Goal: Information Seeking & Learning: Learn about a topic

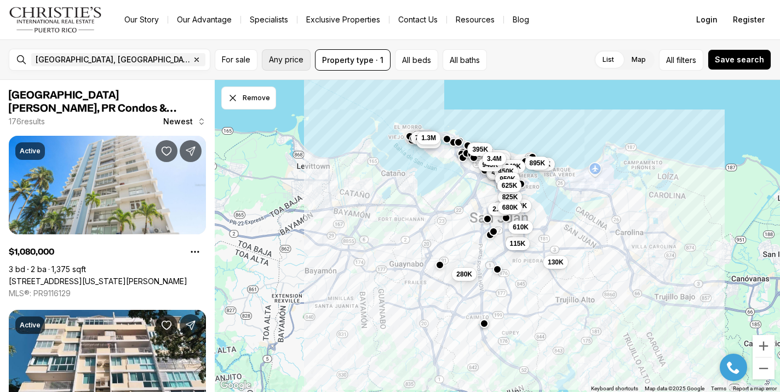
click at [301, 62] on span "Any price" at bounding box center [286, 59] width 35 height 9
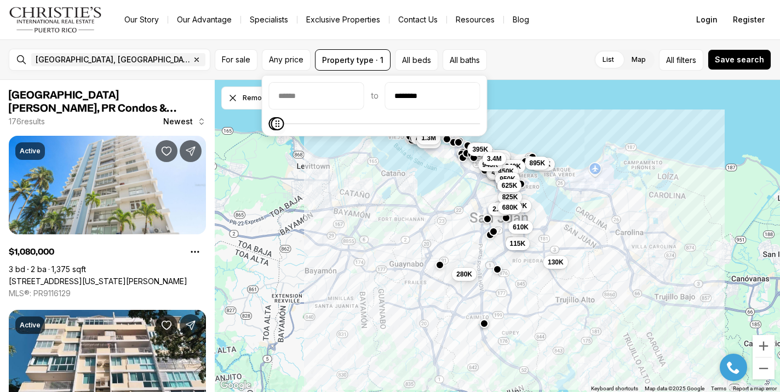
type input "********"
click at [273, 125] on span "Maximum" at bounding box center [278, 123] width 13 height 13
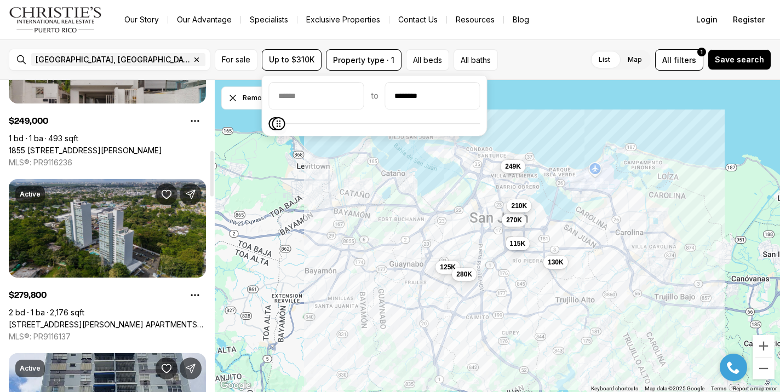
scroll to position [481, 0]
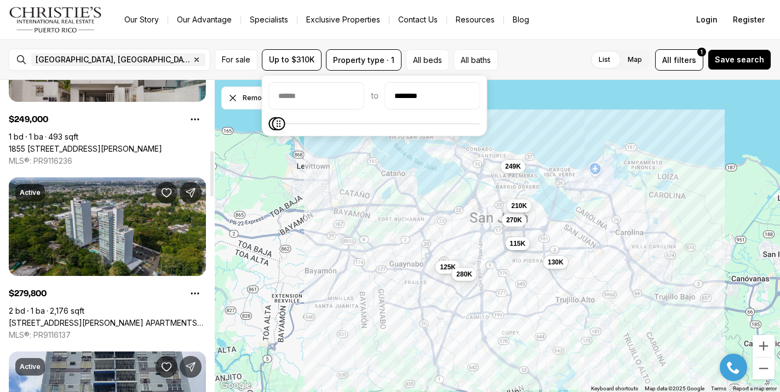
click at [142, 318] on link "200 Alcala St. COLLEGE PARK APARTMENTS #APT. B-1604, SAN JUAN PR, 00921" at bounding box center [107, 323] width 197 height 10
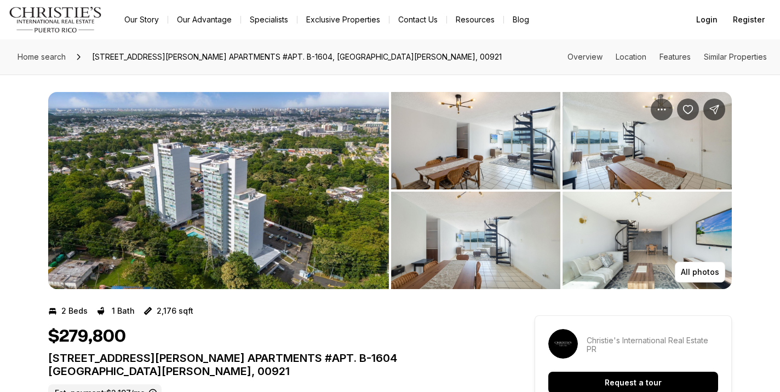
click at [499, 133] on img "View image gallery" at bounding box center [475, 141] width 169 height 98
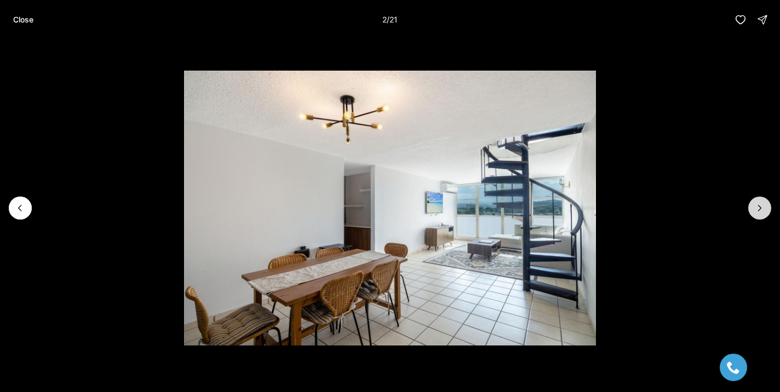
click at [762, 210] on icon "Next slide" at bounding box center [759, 208] width 11 height 11
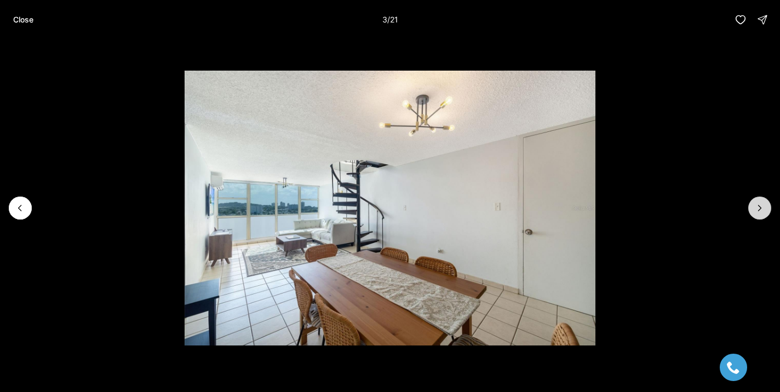
click at [762, 211] on icon "Next slide" at bounding box center [759, 208] width 11 height 11
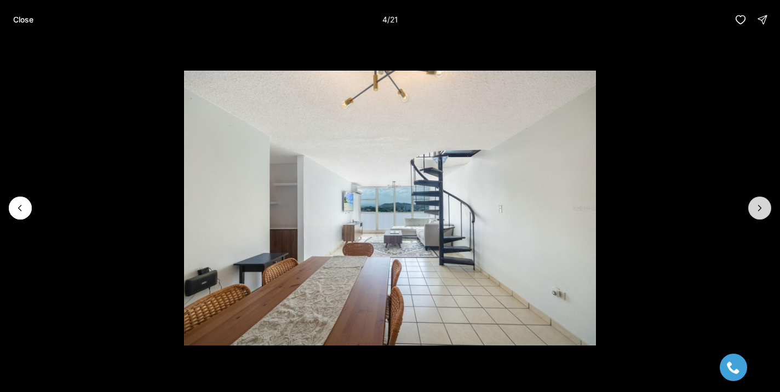
click at [762, 211] on icon "Next slide" at bounding box center [759, 208] width 11 height 11
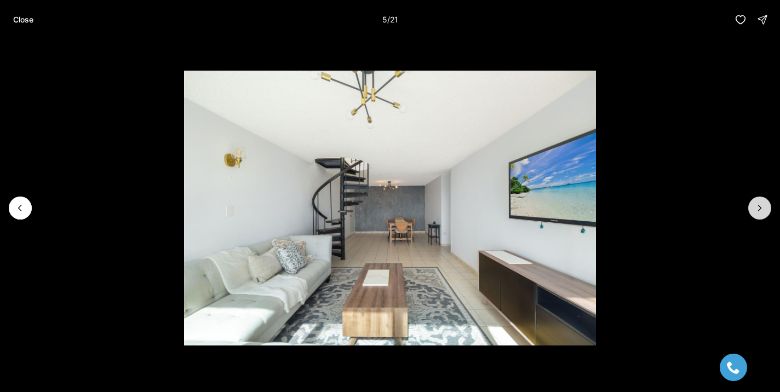
click at [762, 211] on icon "Next slide" at bounding box center [759, 208] width 11 height 11
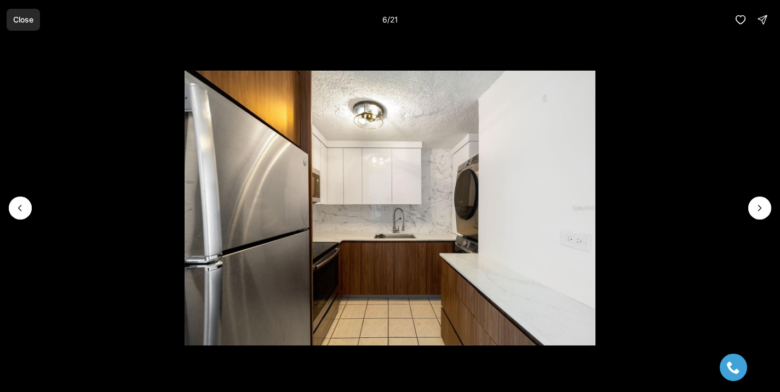
click at [28, 22] on p "Close" at bounding box center [23, 19] width 20 height 9
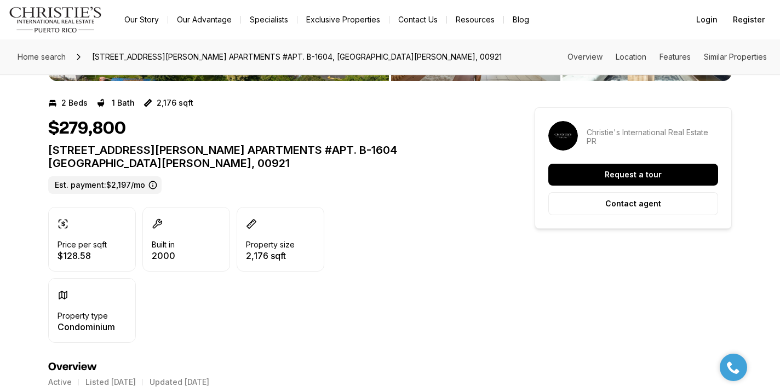
scroll to position [200, 0]
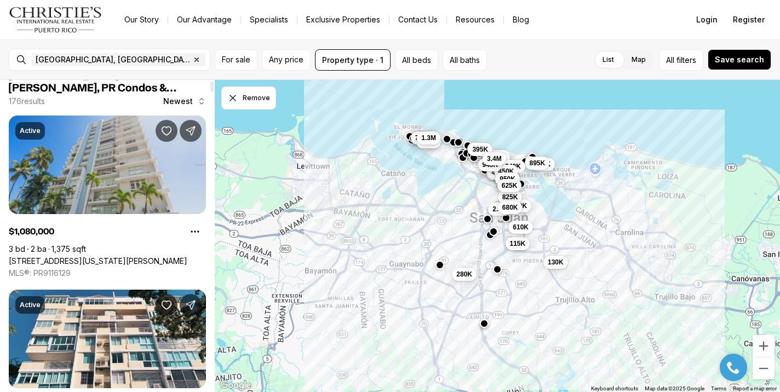
scroll to position [18, 0]
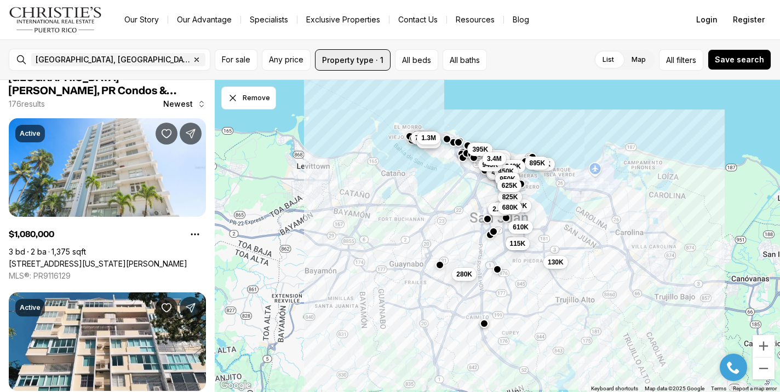
click at [381, 60] on button "Property type · 1" at bounding box center [353, 59] width 76 height 21
click at [293, 59] on span "Any price" at bounding box center [286, 59] width 35 height 9
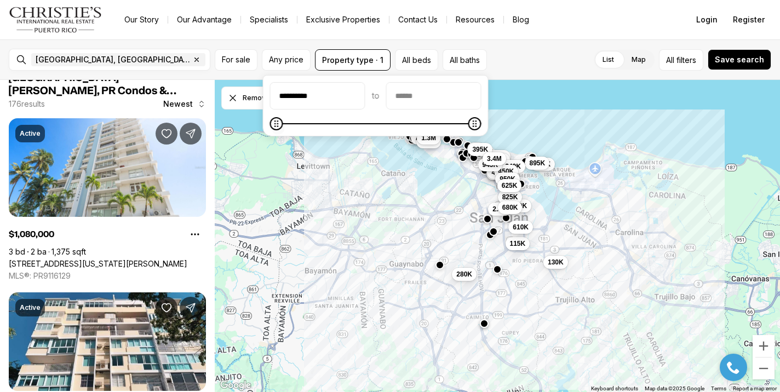
click at [325, 122] on span at bounding box center [375, 123] width 211 height 11
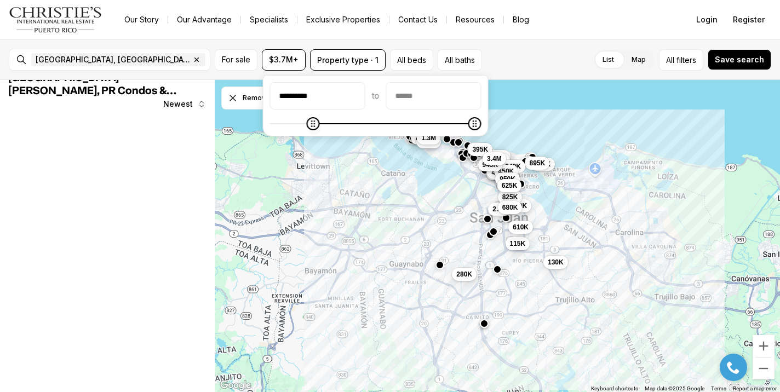
click at [309, 123] on span at bounding box center [375, 123] width 211 height 11
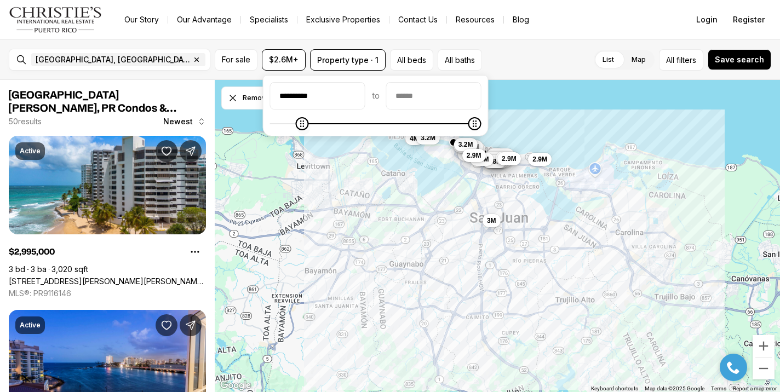
click at [286, 124] on span at bounding box center [375, 123] width 211 height 11
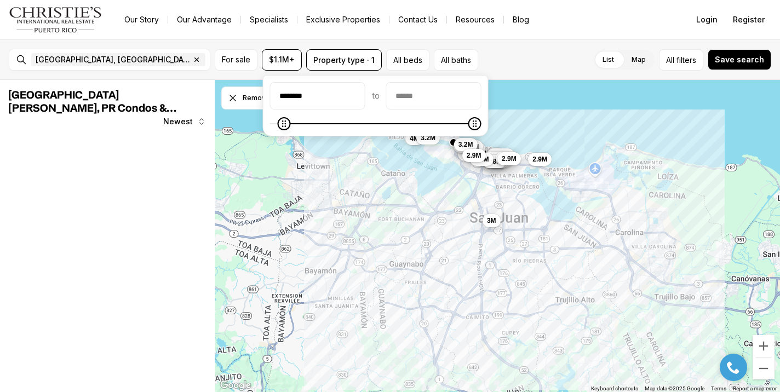
click at [282, 124] on span at bounding box center [375, 123] width 211 height 11
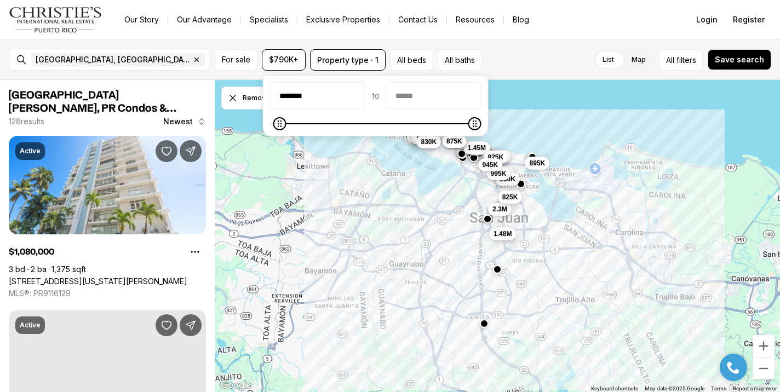
click at [275, 123] on span "Minimum" at bounding box center [279, 123] width 13 height 13
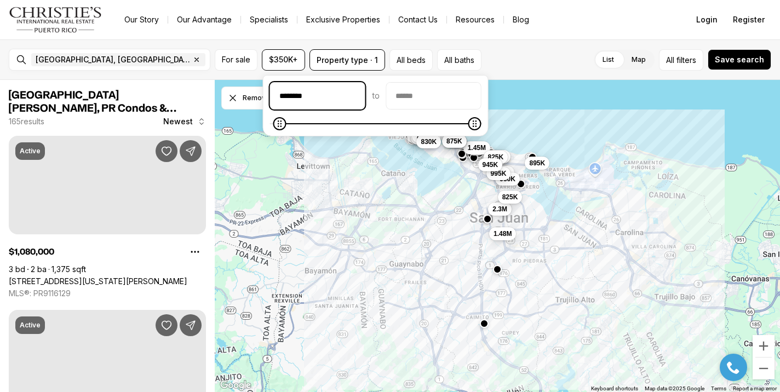
click at [295, 94] on input "********" at bounding box center [318, 96] width 94 height 26
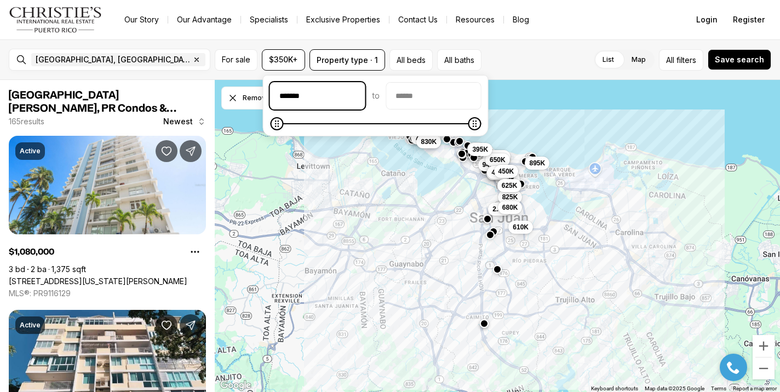
type input "********"
click at [334, 207] on div "5M 3.4M 2.59M 2.3M 1.3M 1.29M 1.45M 799K 950K 825K 995K 945K 895K 830K 650K 499…" at bounding box center [497, 236] width 565 height 313
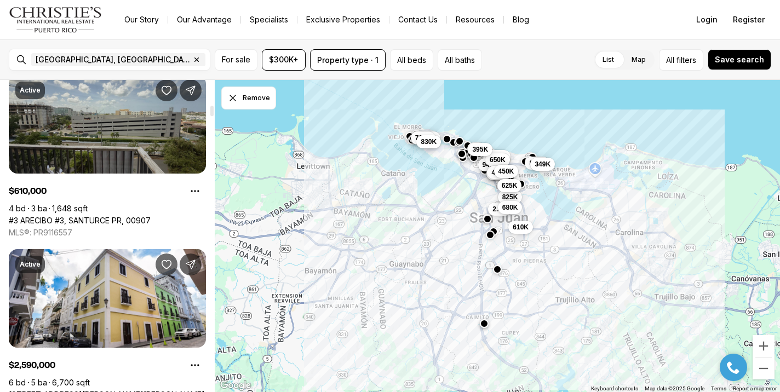
scroll to position [851, 0]
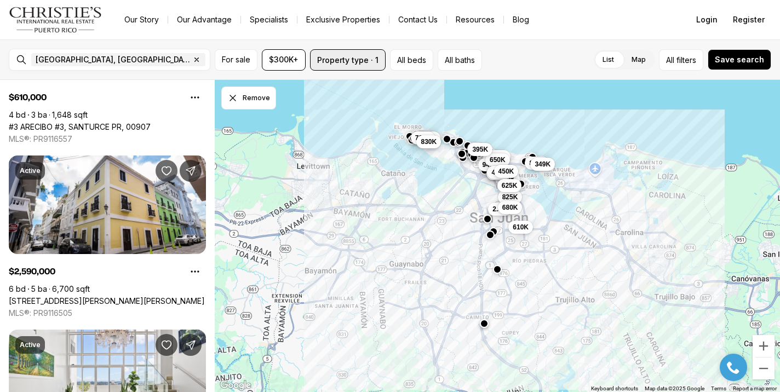
click at [371, 60] on button "Property type · 1" at bounding box center [348, 59] width 76 height 21
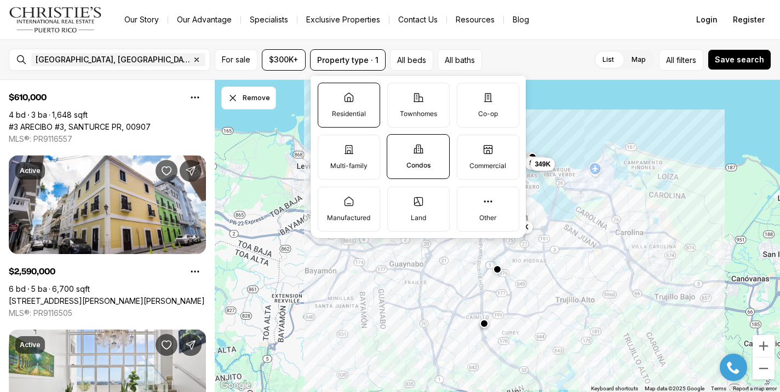
click at [353, 106] on label "Residential" at bounding box center [349, 105] width 62 height 45
click at [329, 94] on button "Residential" at bounding box center [323, 88] width 11 height 11
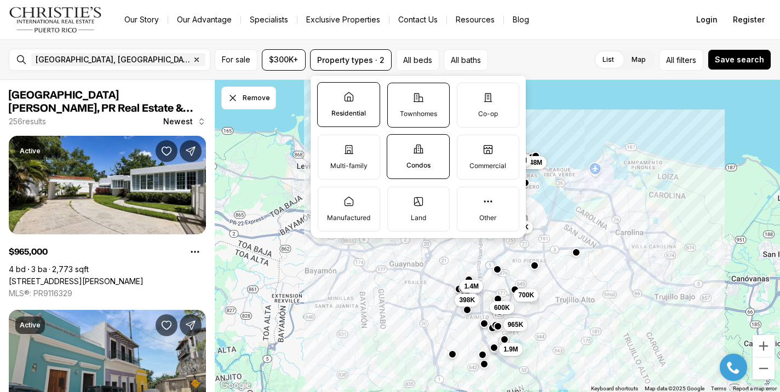
click at [421, 108] on label "Townhomes" at bounding box center [418, 105] width 62 height 45
click at [399, 94] on button "Townhomes" at bounding box center [393, 88] width 11 height 11
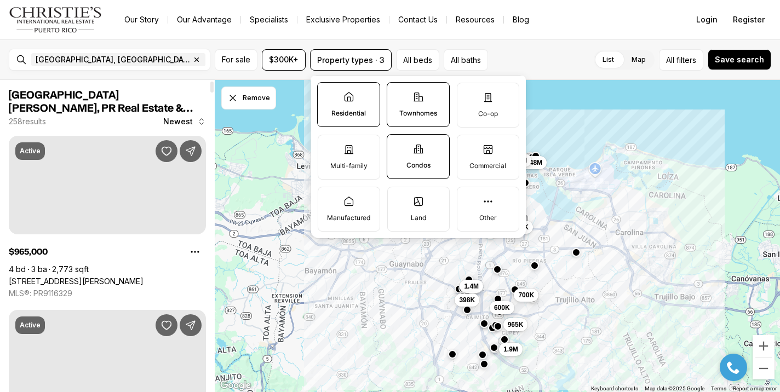
scroll to position [30, 0]
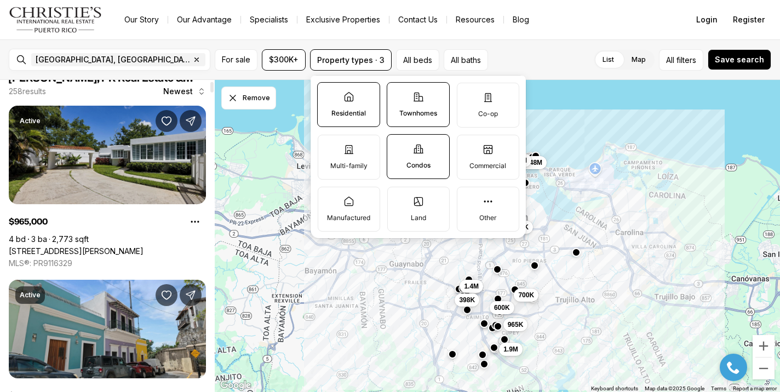
click at [144, 256] on link "[STREET_ADDRESS][PERSON_NAME]" at bounding box center [76, 252] width 135 height 10
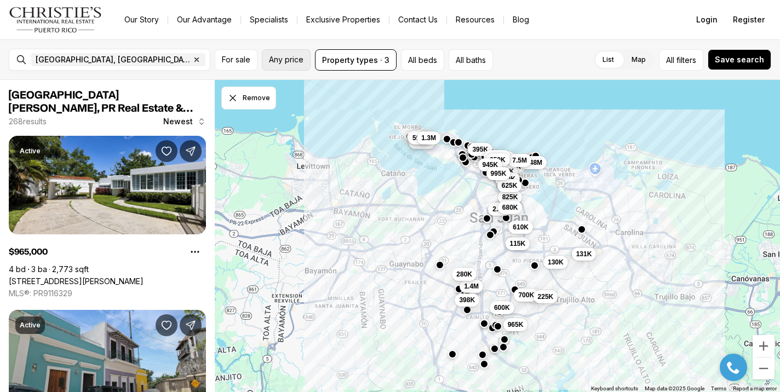
scroll to position [30, 0]
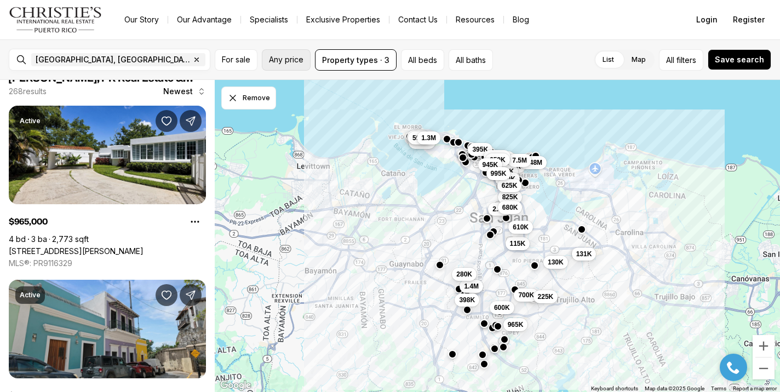
click at [295, 62] on span "Any price" at bounding box center [286, 59] width 35 height 9
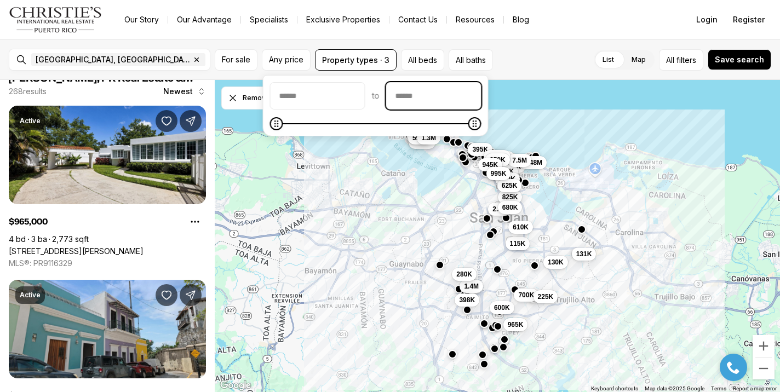
click at [481, 99] on input "priceMax" at bounding box center [434, 96] width 94 height 26
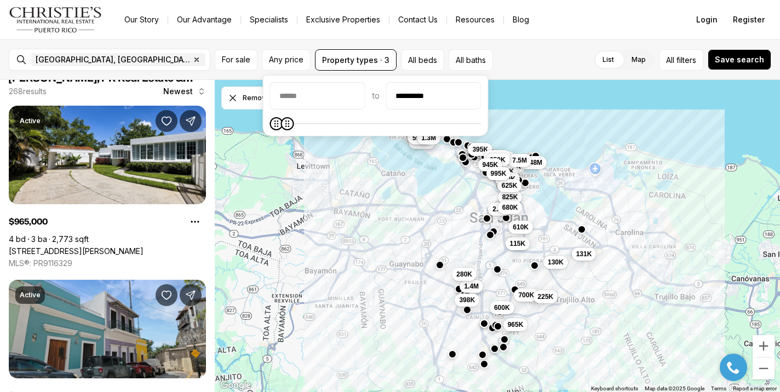
click at [285, 124] on span "Maximum" at bounding box center [287, 123] width 13 height 13
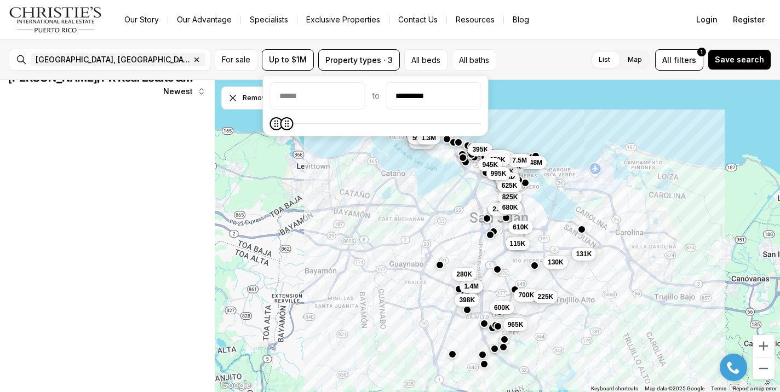
scroll to position [0, 0]
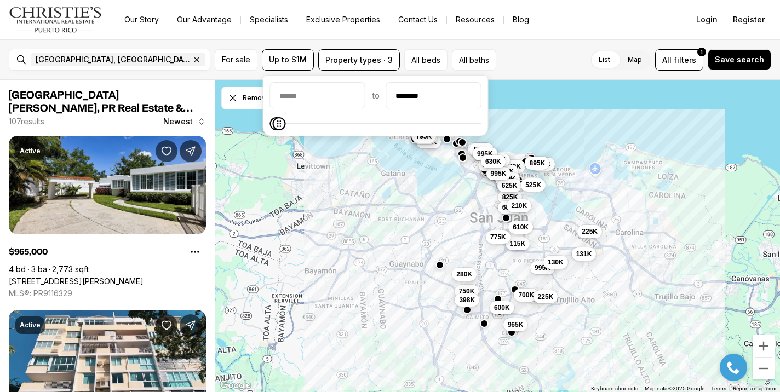
click at [274, 129] on span at bounding box center [278, 123] width 13 height 13
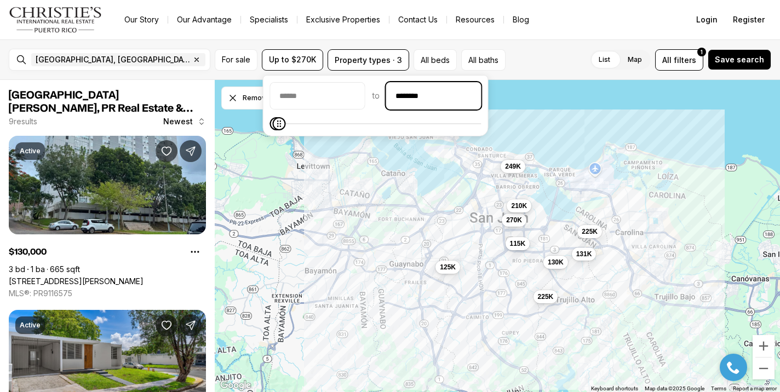
click at [455, 95] on input "********" at bounding box center [434, 96] width 94 height 26
type input "*******"
type input "********"
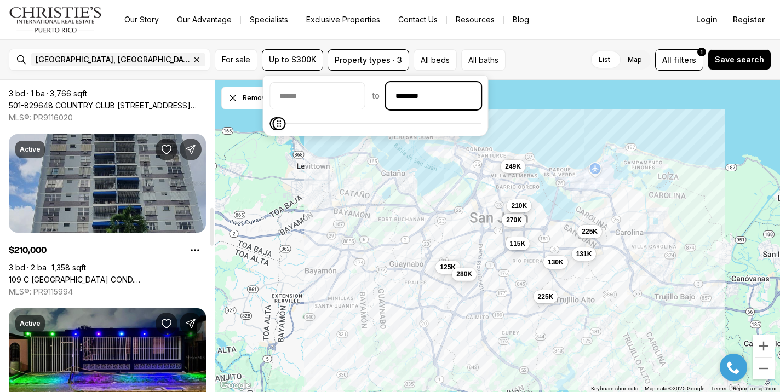
scroll to position [1016, 0]
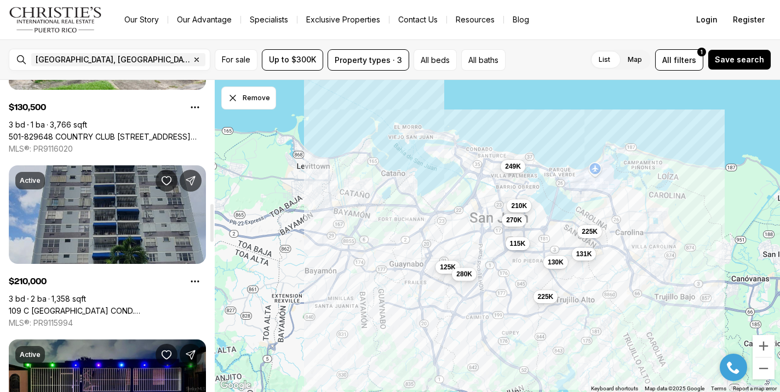
click at [142, 306] on link "109 C COSTA RICA COND. GRANADA #14-A, SAN JUAN PR, 00917" at bounding box center [107, 311] width 197 height 10
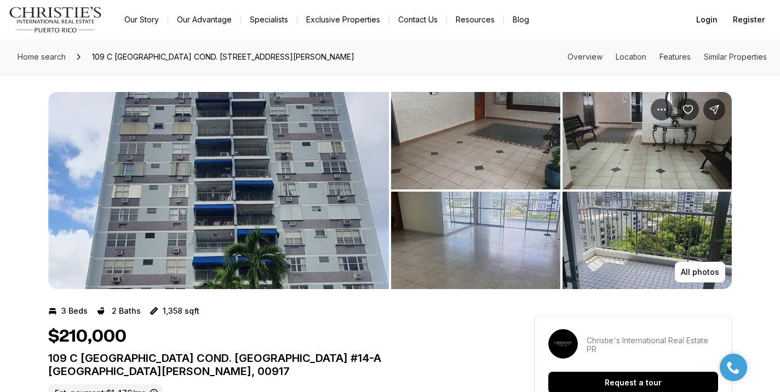
click at [234, 209] on img "View image gallery" at bounding box center [218, 190] width 341 height 197
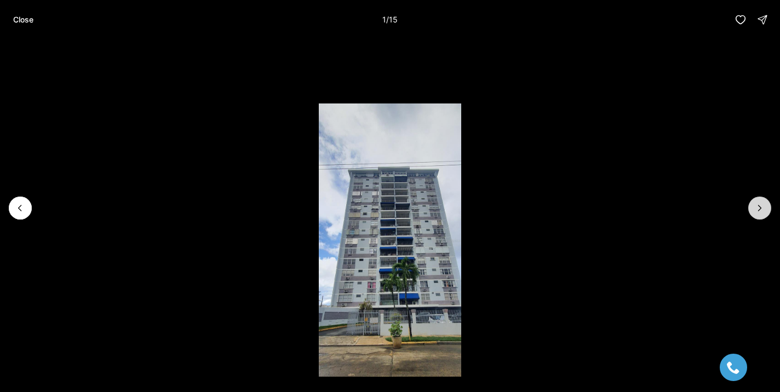
click at [753, 210] on button "Next slide" at bounding box center [759, 208] width 23 height 23
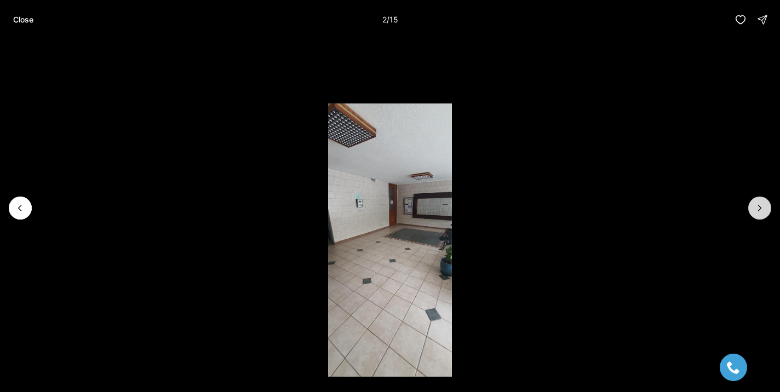
click at [753, 210] on button "Next slide" at bounding box center [759, 208] width 23 height 23
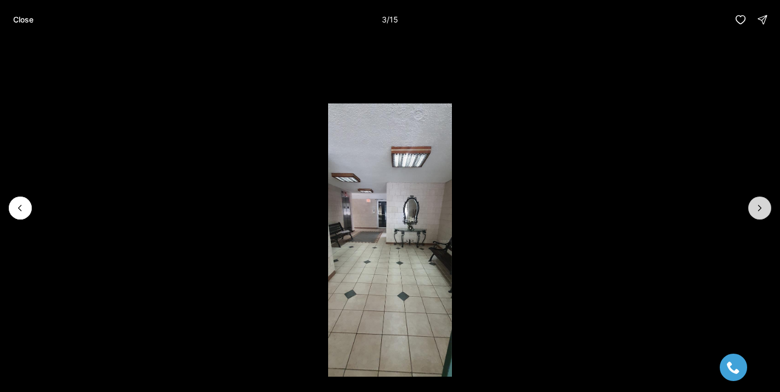
click at [753, 210] on button "Next slide" at bounding box center [759, 208] width 23 height 23
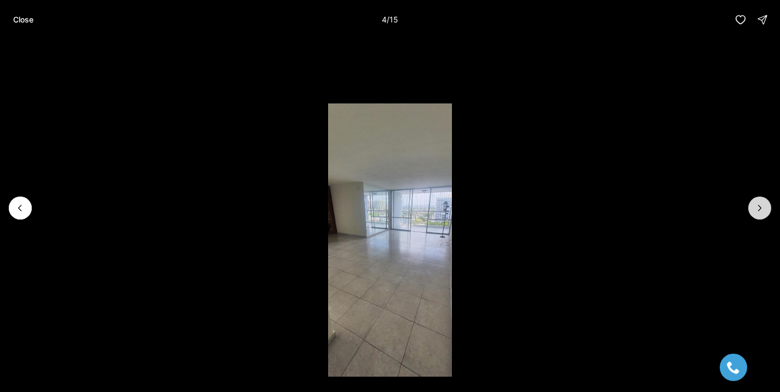
click at [753, 210] on button "Next slide" at bounding box center [759, 208] width 23 height 23
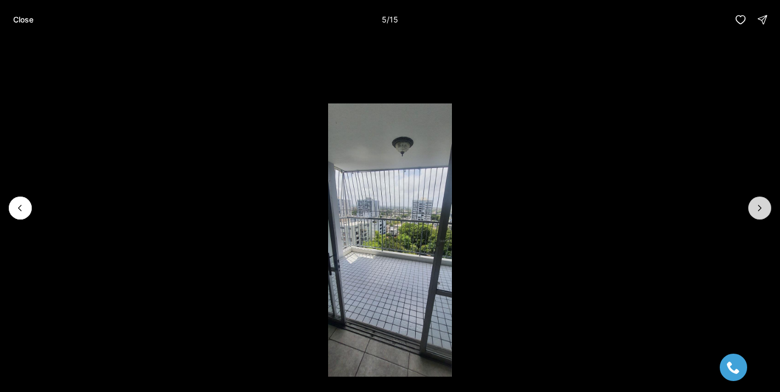
click at [753, 210] on button "Next slide" at bounding box center [759, 208] width 23 height 23
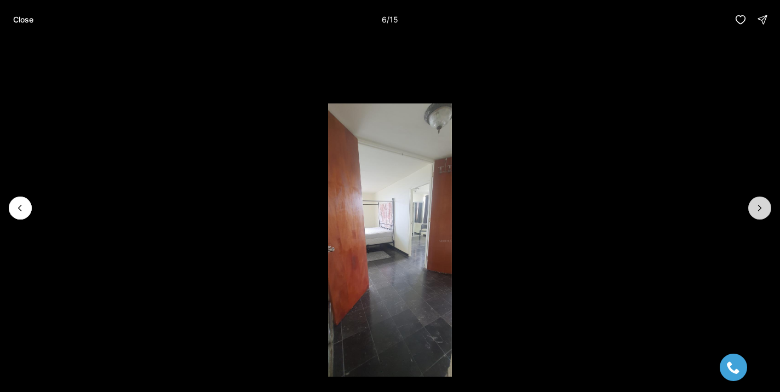
click at [753, 210] on button "Next slide" at bounding box center [759, 208] width 23 height 23
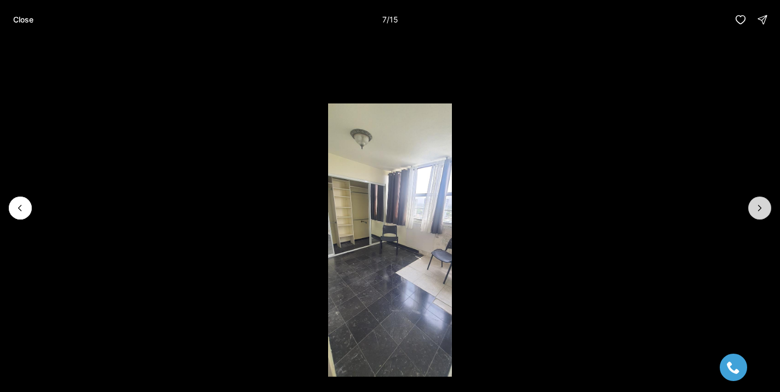
click at [753, 210] on button "Next slide" at bounding box center [759, 208] width 23 height 23
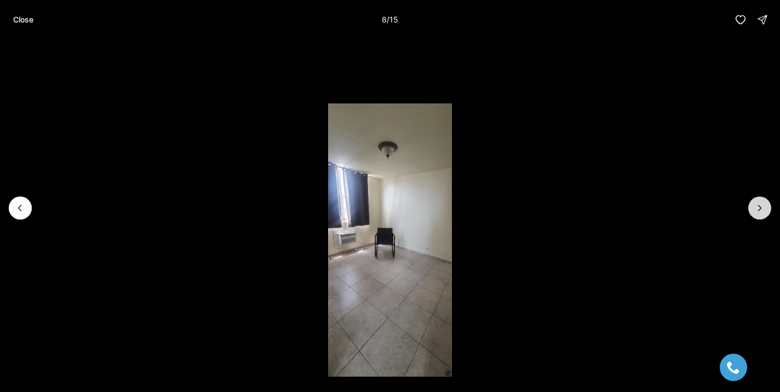
click at [753, 210] on button "Next slide" at bounding box center [759, 208] width 23 height 23
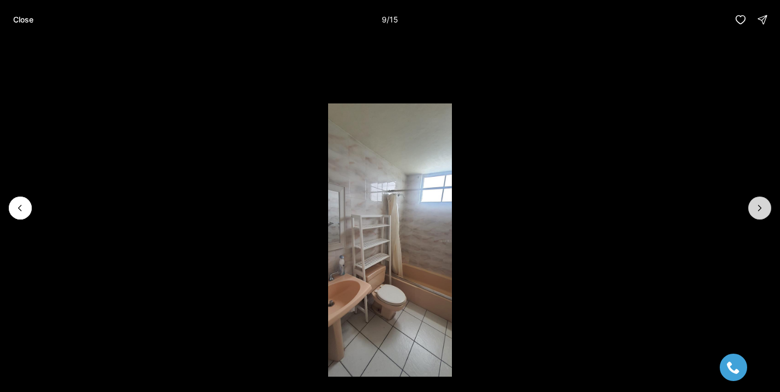
click at [753, 210] on button "Next slide" at bounding box center [759, 208] width 23 height 23
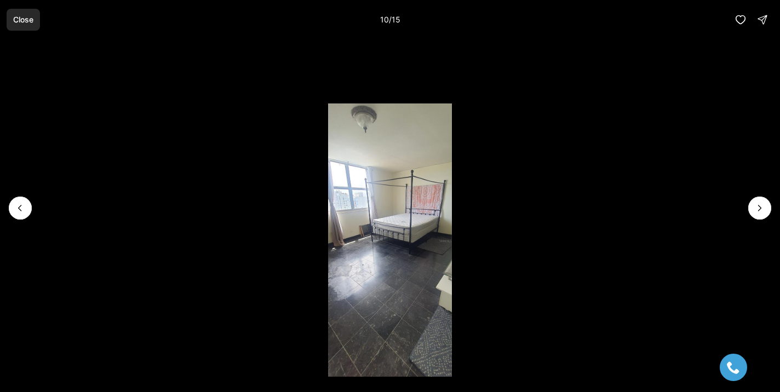
click at [22, 22] on p "Close" at bounding box center [23, 19] width 20 height 9
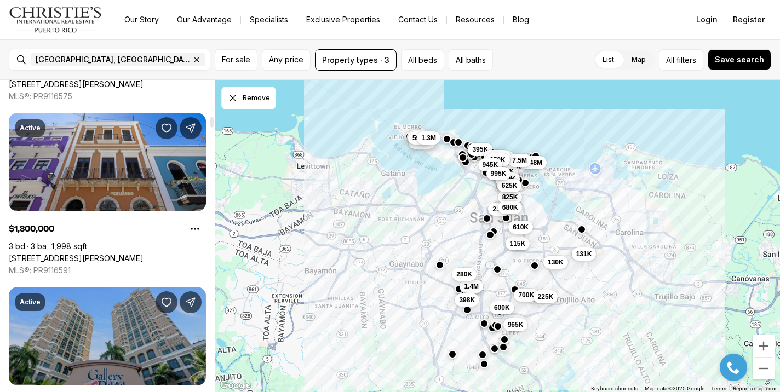
scroll to position [1069, 0]
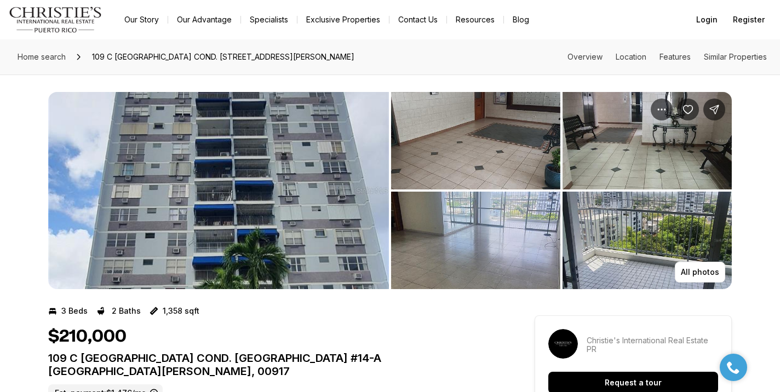
click at [511, 239] on img "View image gallery" at bounding box center [475, 241] width 169 height 98
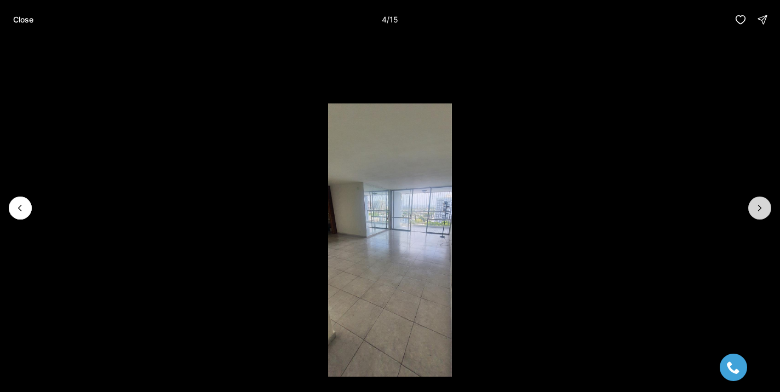
click at [768, 205] on button "Next slide" at bounding box center [759, 208] width 23 height 23
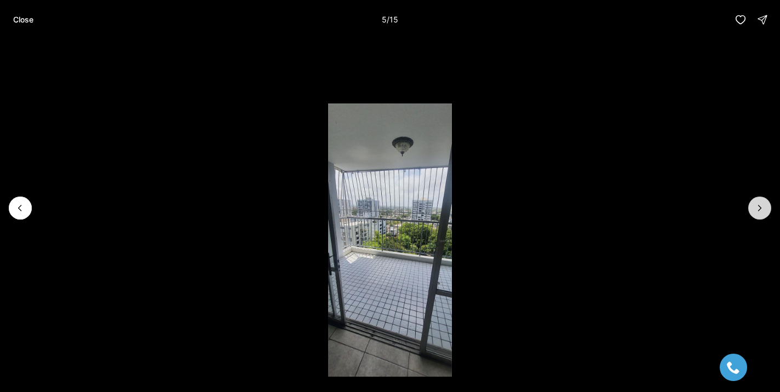
click at [768, 205] on button "Next slide" at bounding box center [759, 208] width 23 height 23
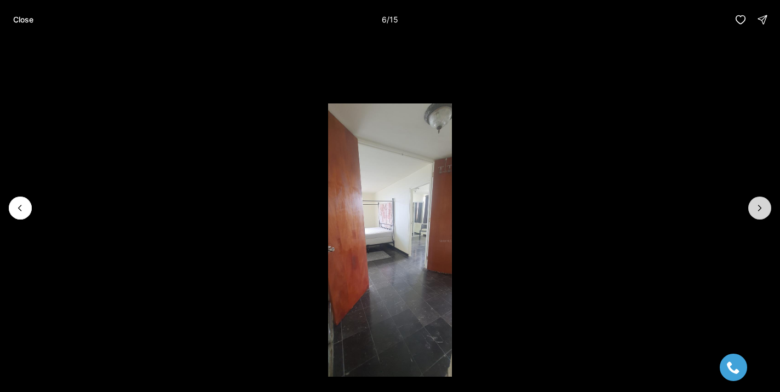
click at [768, 204] on button "Next slide" at bounding box center [759, 208] width 23 height 23
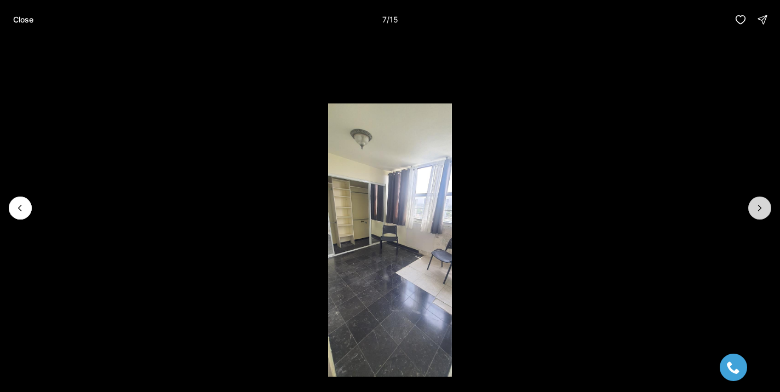
click at [768, 204] on button "Next slide" at bounding box center [759, 208] width 23 height 23
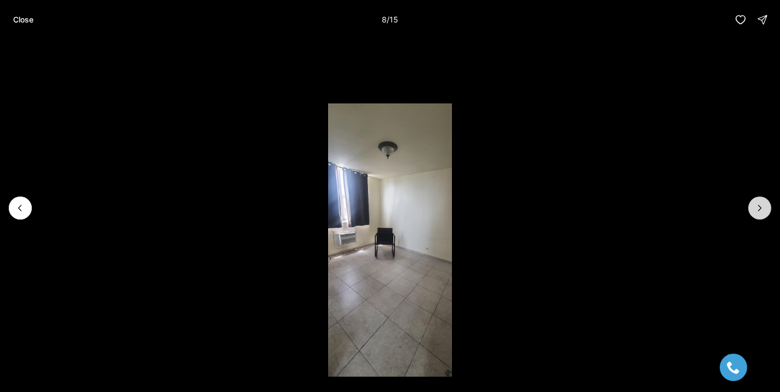
click at [768, 204] on button "Next slide" at bounding box center [759, 208] width 23 height 23
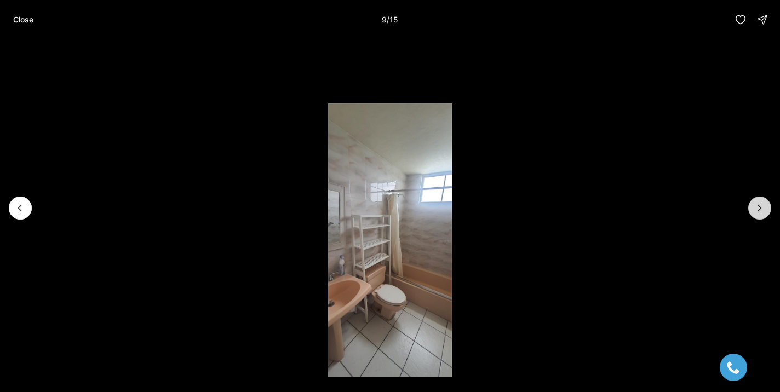
click at [768, 203] on button "Next slide" at bounding box center [759, 208] width 23 height 23
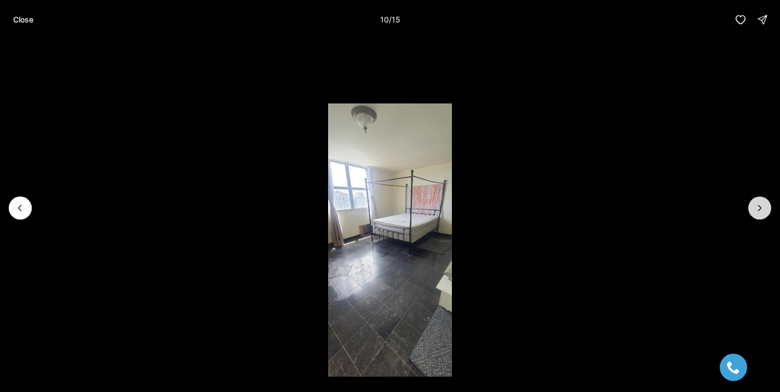
click at [768, 203] on button "Next slide" at bounding box center [759, 208] width 23 height 23
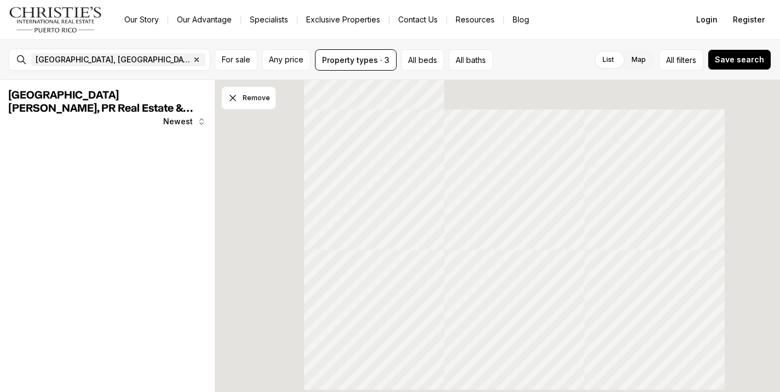
click at [293, 62] on span "Any price" at bounding box center [286, 59] width 35 height 9
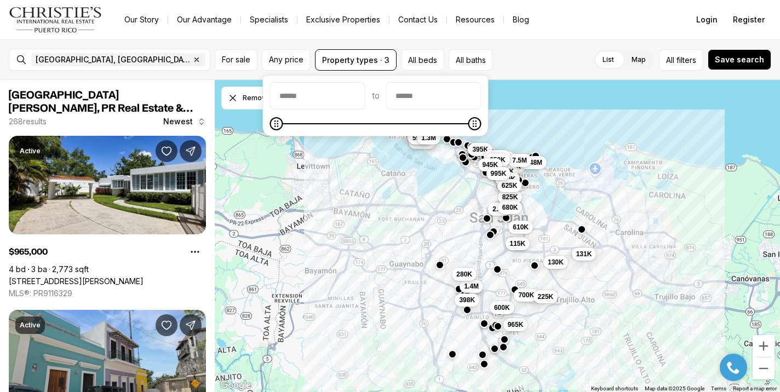
scroll to position [1069, 0]
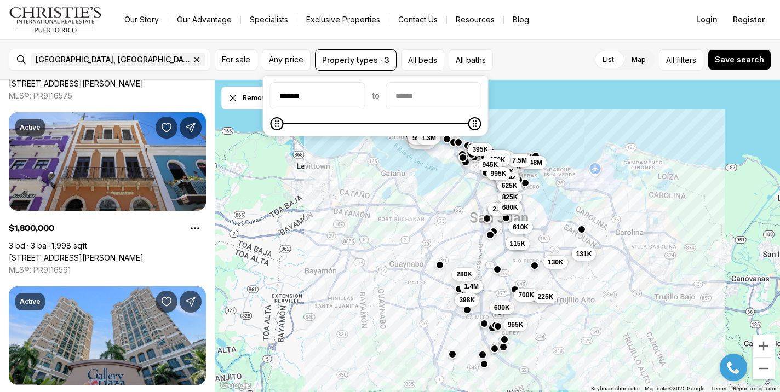
type input "********"
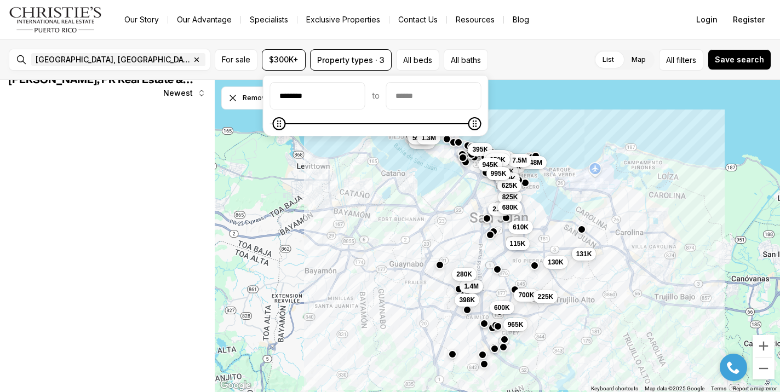
scroll to position [0, 0]
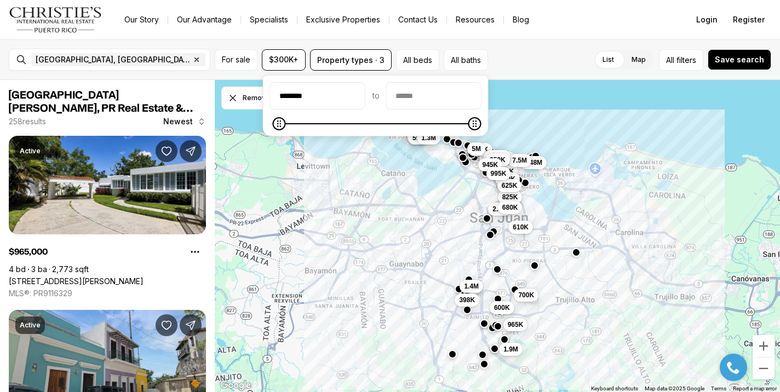
drag, startPoint x: 316, startPoint y: 98, endPoint x: 266, endPoint y: 96, distance: 50.4
click at [266, 96] on div "******** to" at bounding box center [376, 105] width 226 height 61
click at [449, 96] on input "priceMax" at bounding box center [434, 96] width 94 height 26
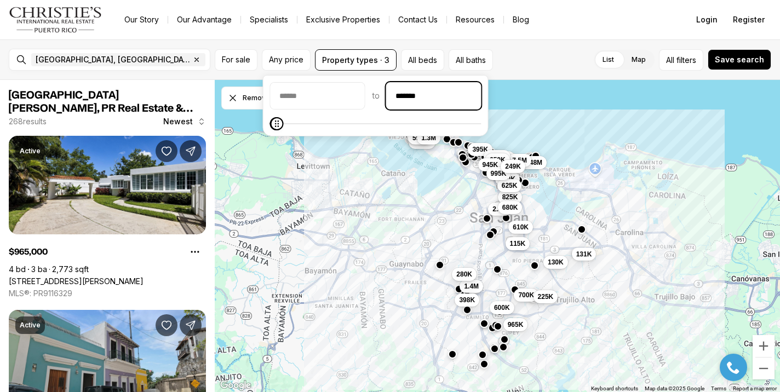
type input "********"
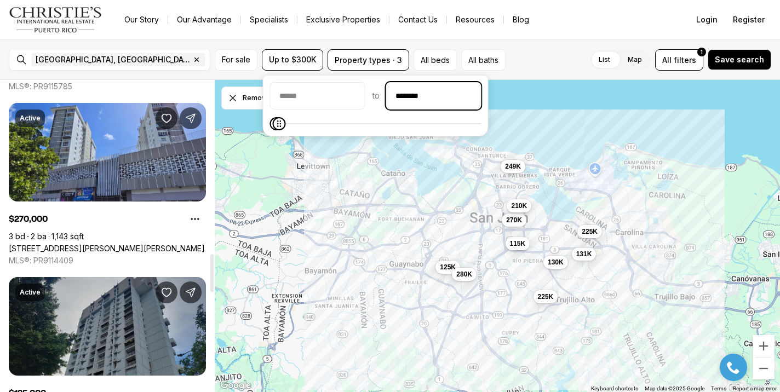
scroll to position [1432, 0]
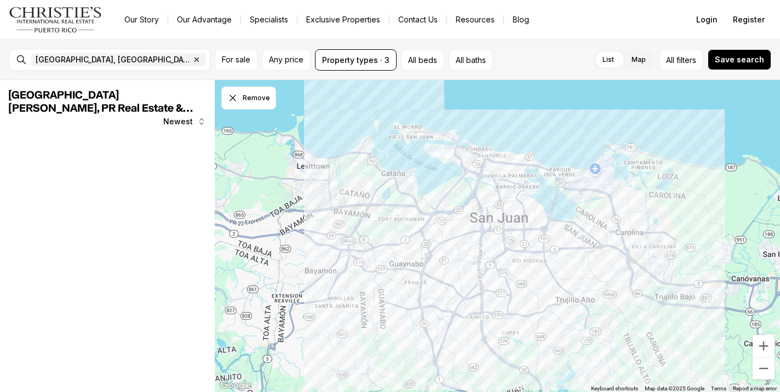
click at [283, 66] on button "Any price" at bounding box center [286, 59] width 49 height 21
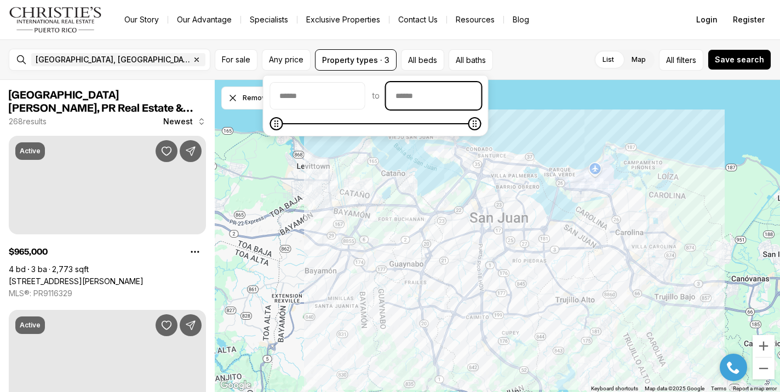
click at [451, 94] on input "priceMax" at bounding box center [434, 96] width 94 height 26
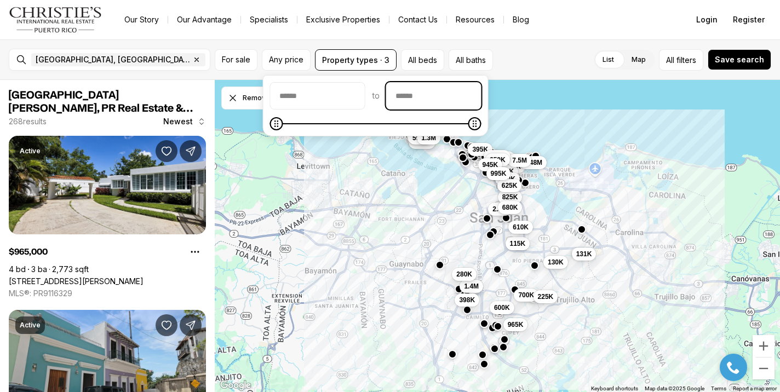
scroll to position [1432, 0]
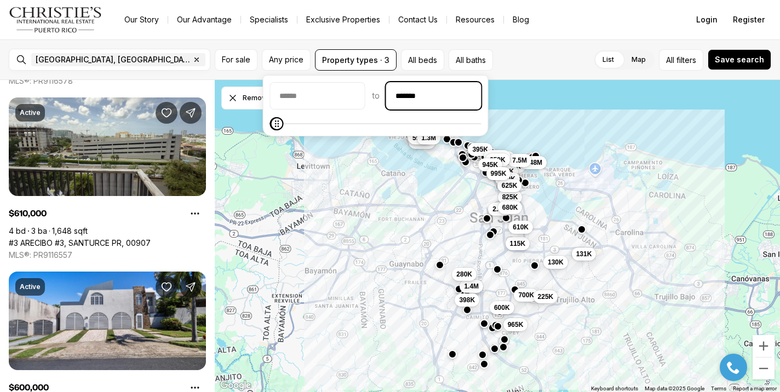
type input "********"
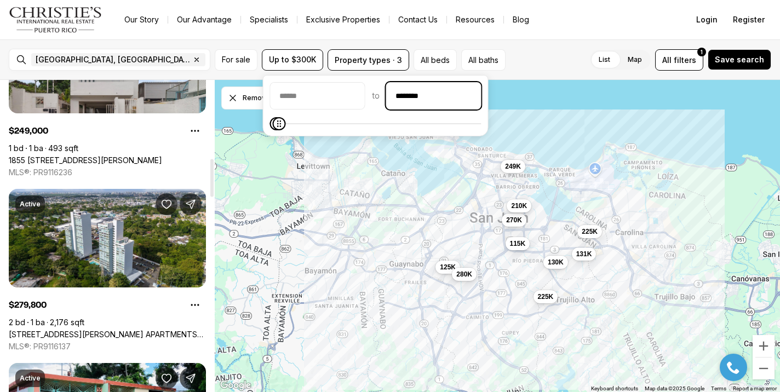
scroll to position [640, 0]
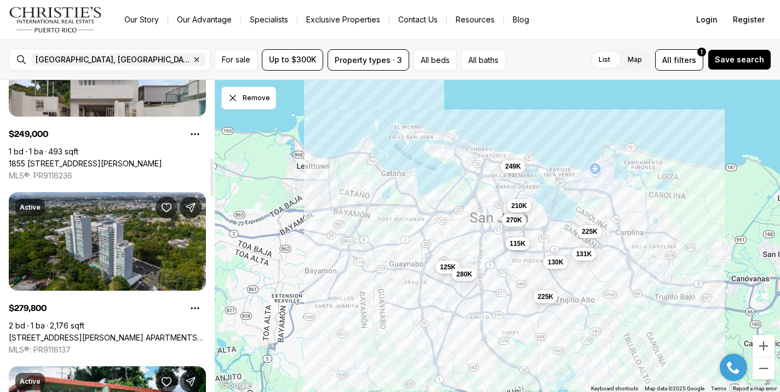
click at [130, 333] on link "[STREET_ADDRESS][PERSON_NAME] APARTMENTS #APT. B-1604, [GEOGRAPHIC_DATA][PERSON…" at bounding box center [107, 338] width 197 height 10
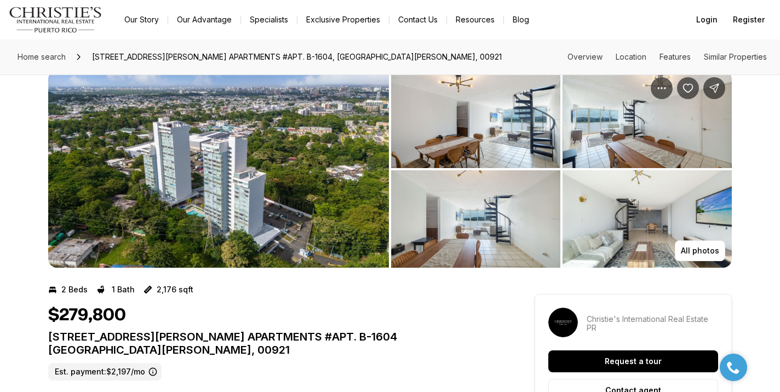
scroll to position [19, 0]
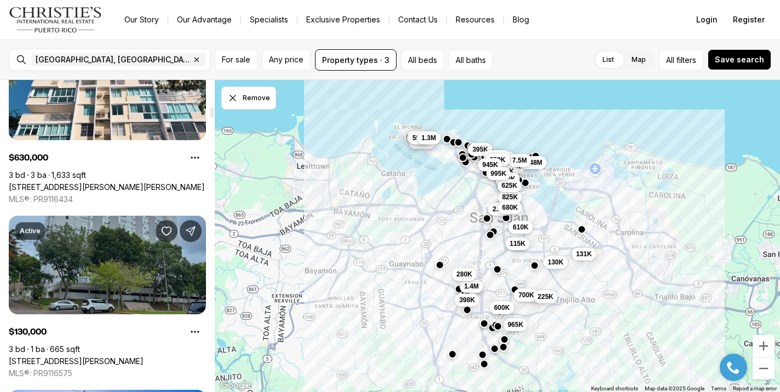
scroll to position [792, 0]
click at [115, 356] on link "[STREET_ADDRESS][PERSON_NAME]" at bounding box center [76, 361] width 135 height 10
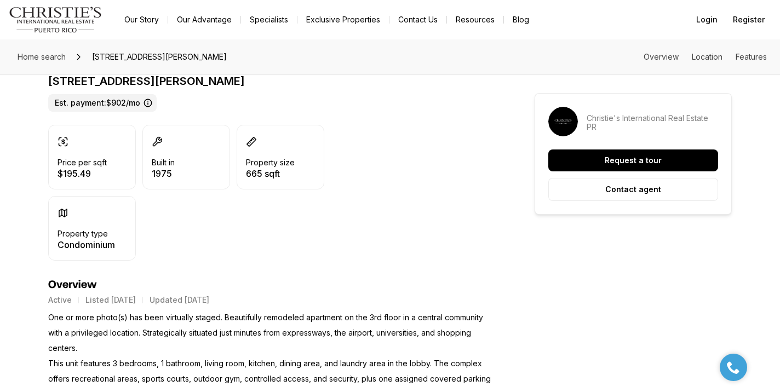
scroll to position [278, 0]
